Goal: Task Accomplishment & Management: Manage account settings

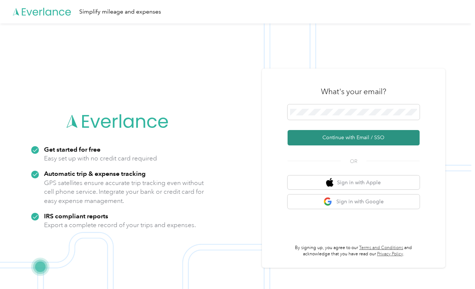
click at [322, 134] on button "Continue with Email / SSO" at bounding box center [354, 137] width 132 height 15
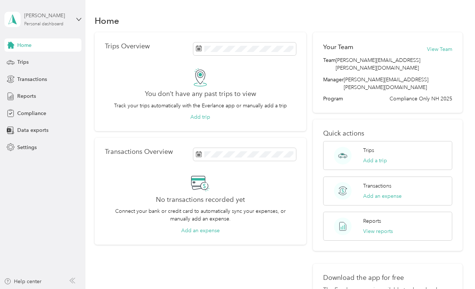
click at [42, 18] on div "[PERSON_NAME]" at bounding box center [47, 16] width 46 height 8
click at [80, 19] on icon at bounding box center [78, 19] width 5 height 5
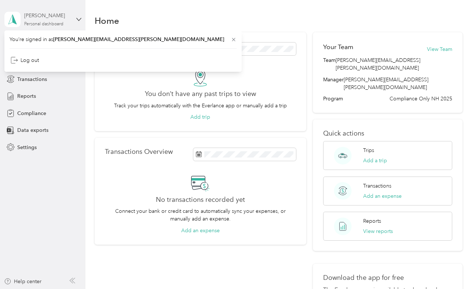
click at [31, 17] on div "[PERSON_NAME]" at bounding box center [47, 16] width 46 height 8
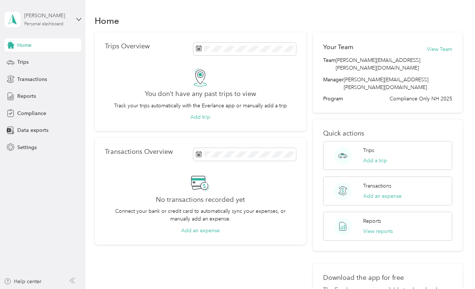
click at [31, 17] on div "[PERSON_NAME]" at bounding box center [47, 16] width 46 height 8
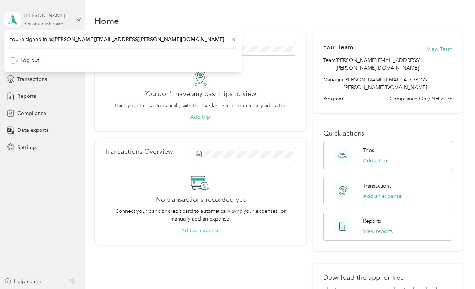
click at [31, 17] on div "[PERSON_NAME]" at bounding box center [47, 16] width 46 height 8
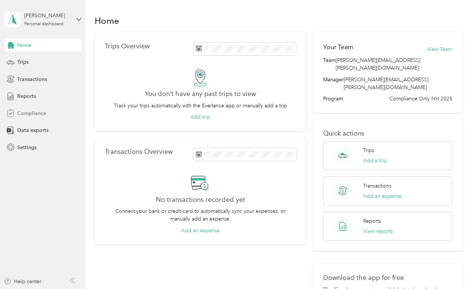
click at [38, 114] on span "Compliance" at bounding box center [31, 114] width 29 height 8
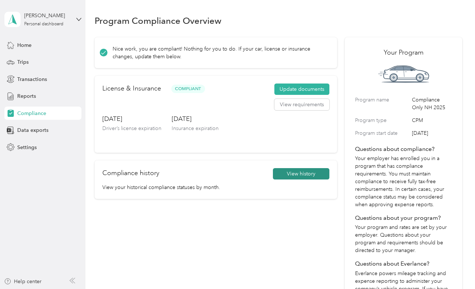
click at [288, 175] on button "View history" at bounding box center [301, 174] width 56 height 12
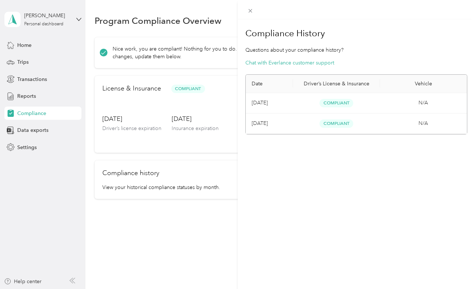
click at [288, 175] on div "Compliance History Questions about your compliance history? Chat with Everlance…" at bounding box center [357, 163] width 238 height 289
click at [29, 97] on div "Compliance History Questions about your compliance history? Chat with Everlance…" at bounding box center [237, 144] width 475 height 289
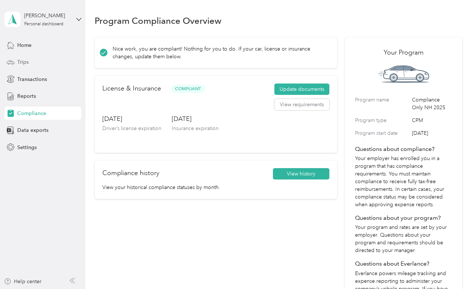
click at [21, 60] on span "Trips" at bounding box center [22, 62] width 11 height 8
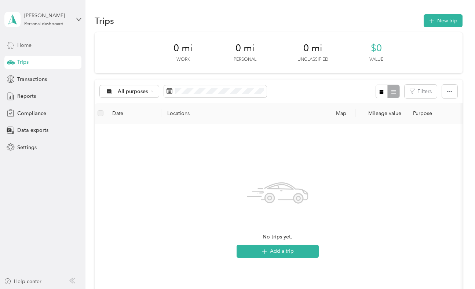
click at [25, 45] on span "Home" at bounding box center [24, 45] width 14 height 8
